Goal: Find specific page/section: Find specific page/section

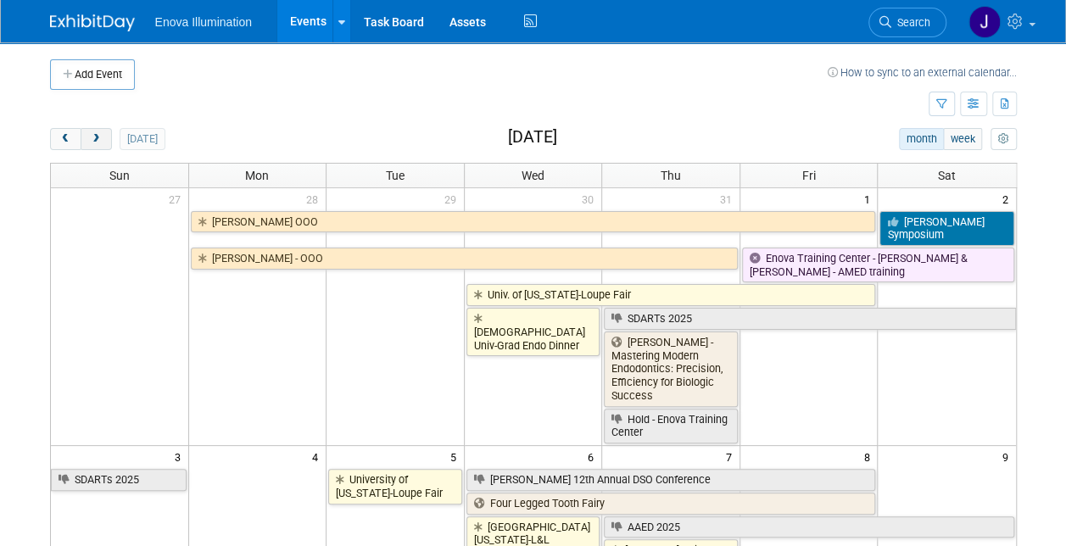
click at [85, 144] on button "next" at bounding box center [96, 139] width 31 height 22
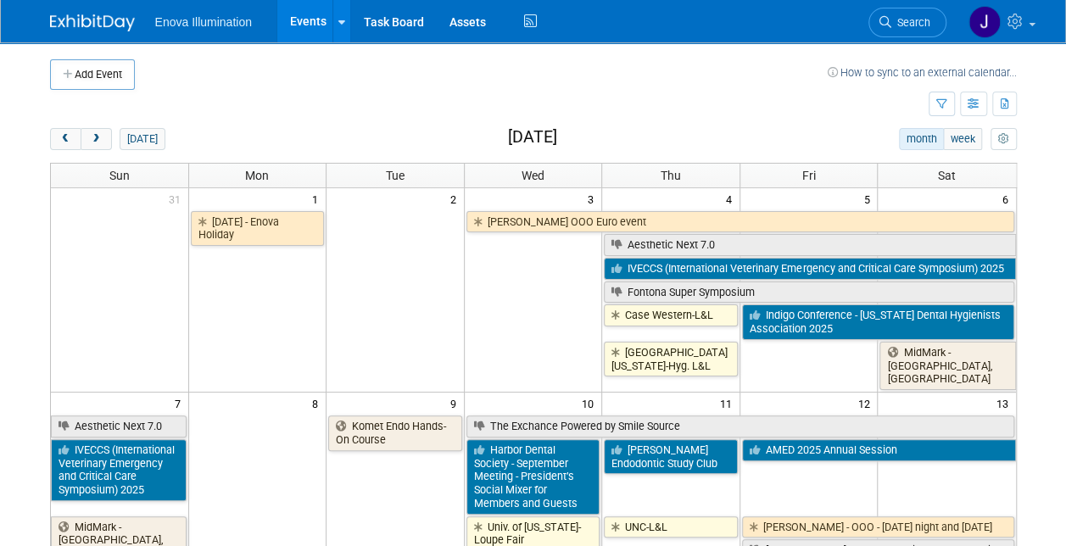
scroll to position [85, 0]
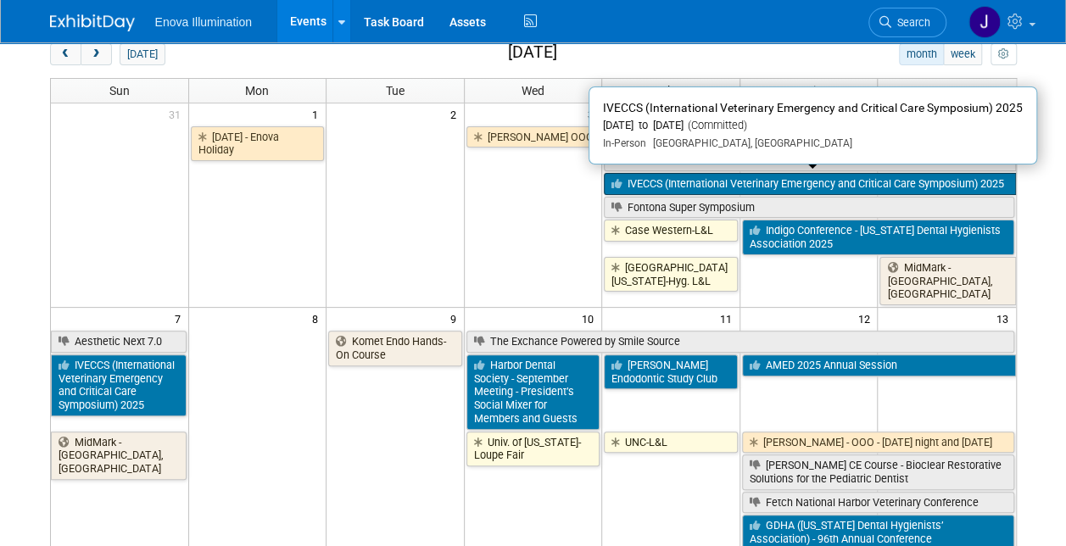
click at [634, 181] on link "IVECCS (International Veterinary Emergency and Critical Care Symposium) 2025" at bounding box center [809, 184] width 411 height 22
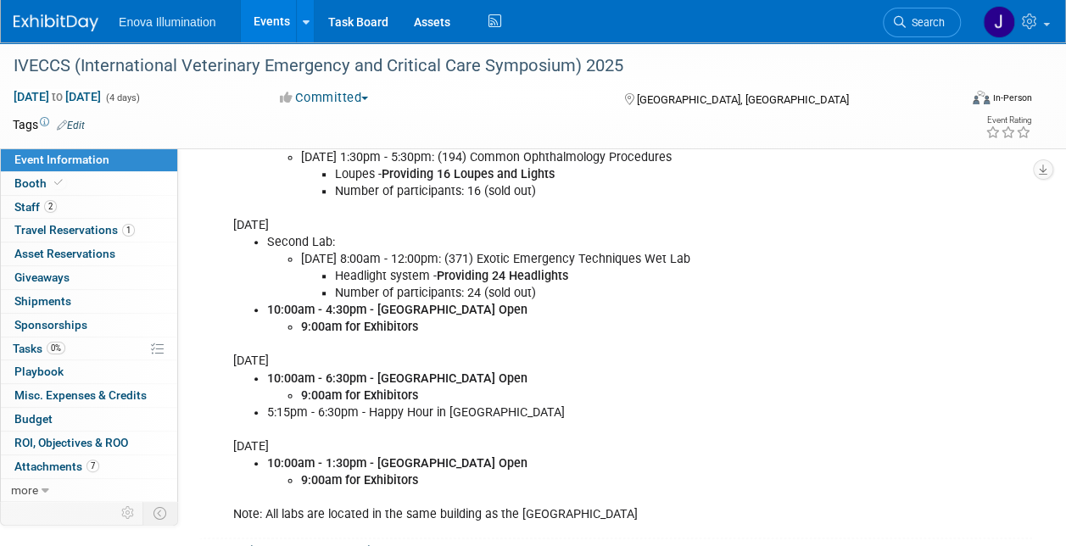
scroll to position [594, 0]
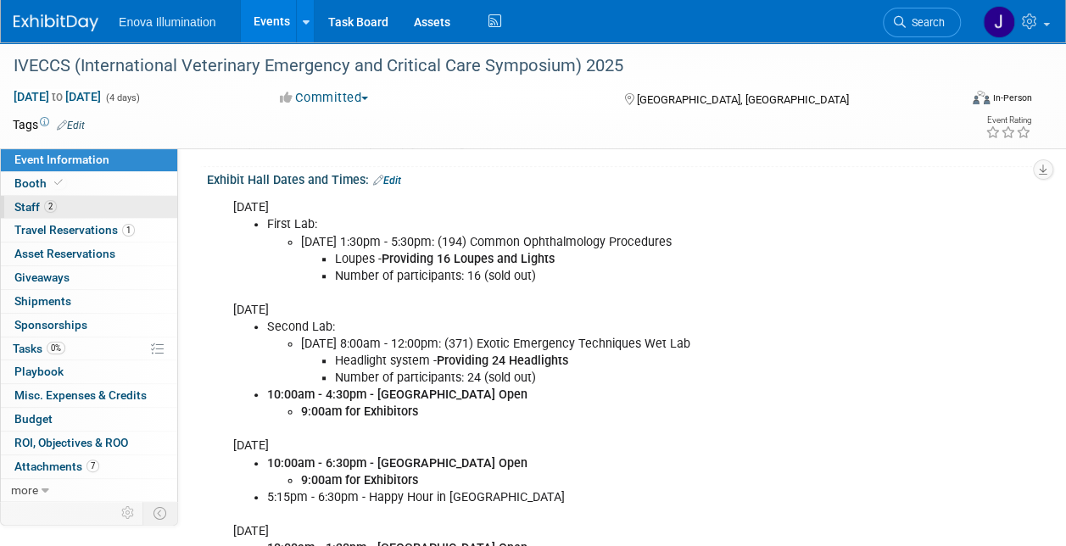
click at [32, 205] on span "Staff 2" at bounding box center [35, 207] width 42 height 14
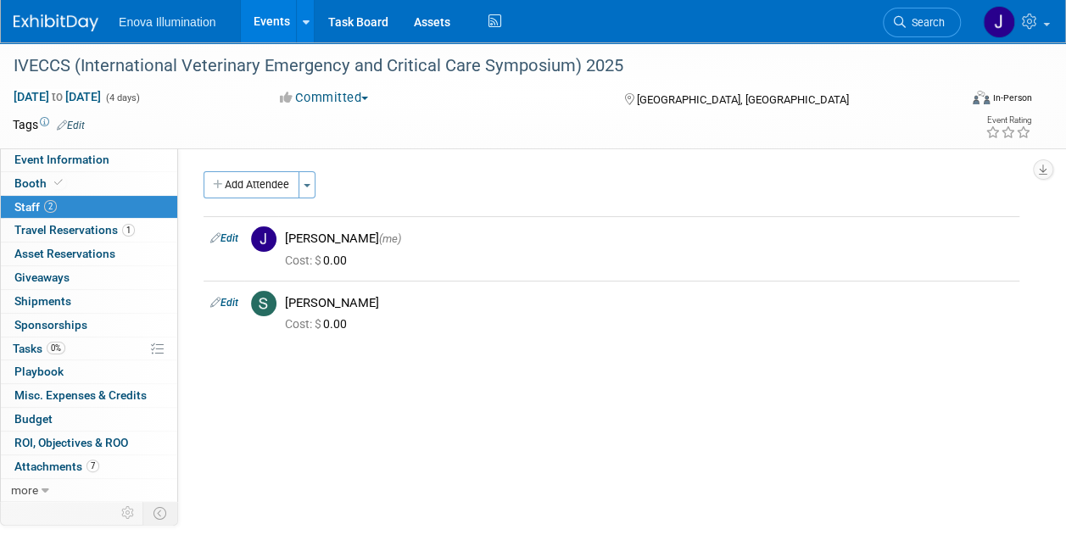
click at [271, 25] on link "Events" at bounding box center [272, 21] width 62 height 42
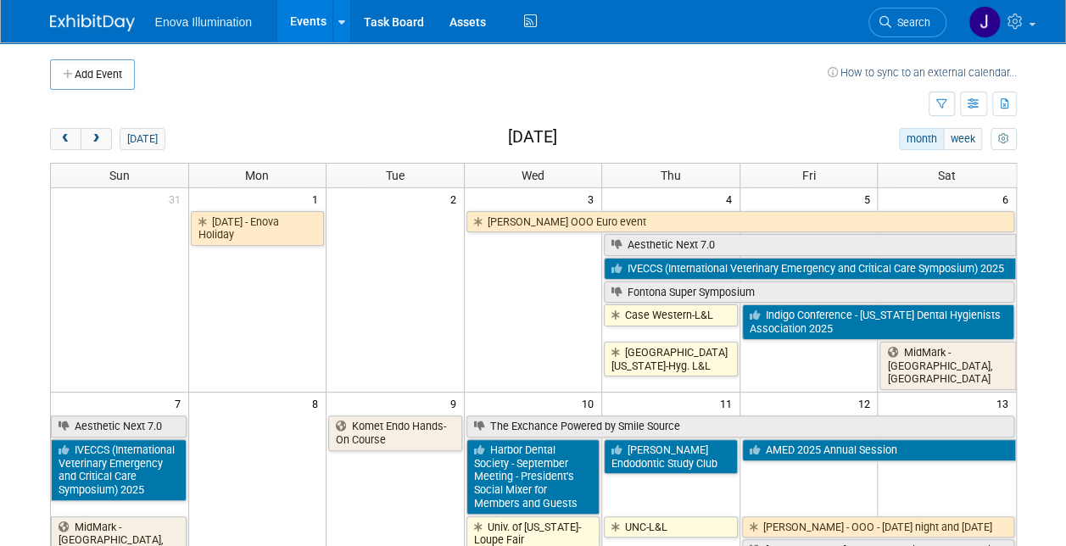
click at [291, 25] on link "Events" at bounding box center [308, 21] width 62 height 42
click at [64, 136] on span "prev" at bounding box center [65, 139] width 13 height 11
